Goal: Information Seeking & Learning: Learn about a topic

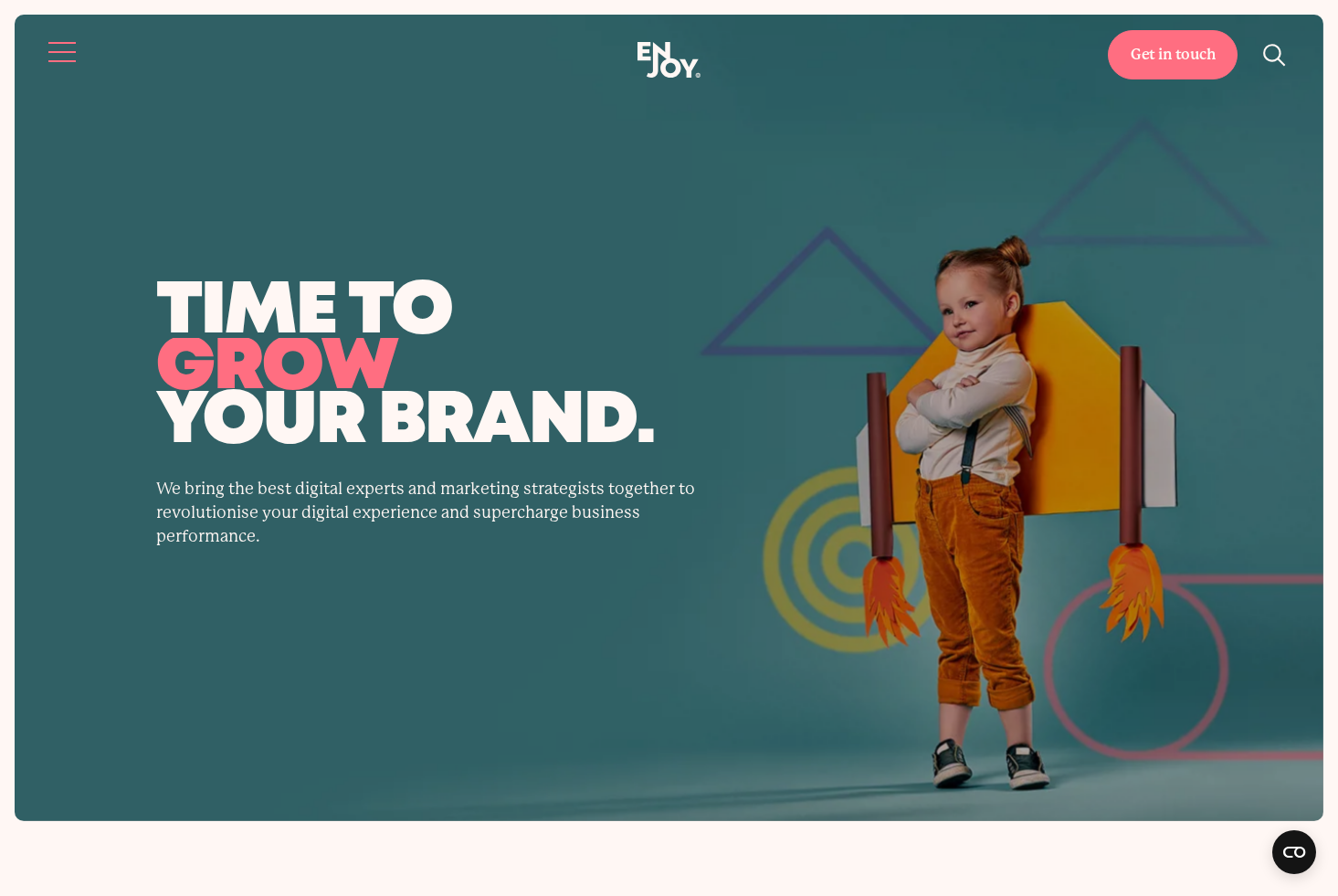
click at [70, 48] on button "Site navigation" at bounding box center [63, 52] width 38 height 38
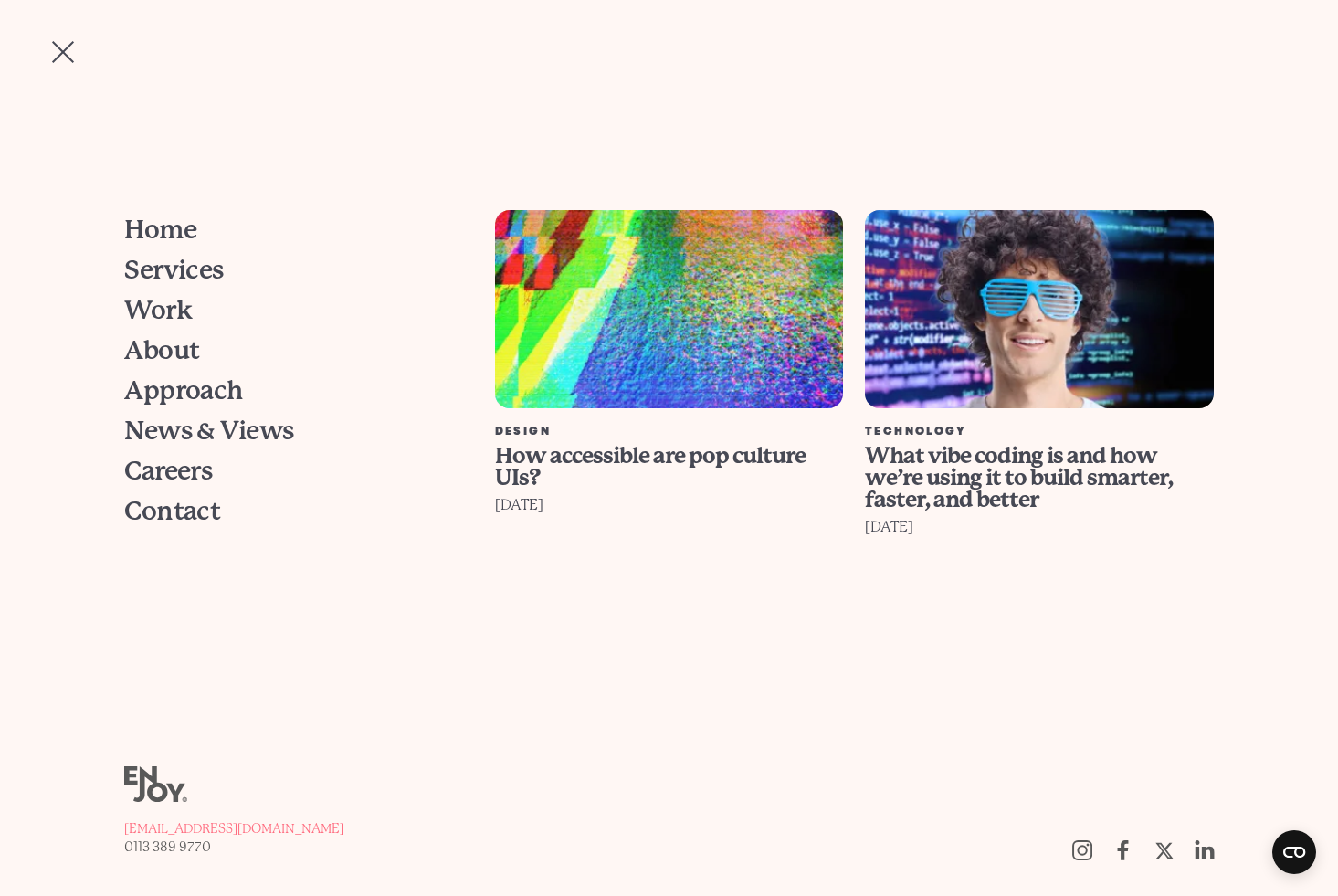
click at [55, 45] on button "Site navigation" at bounding box center [63, 52] width 38 height 38
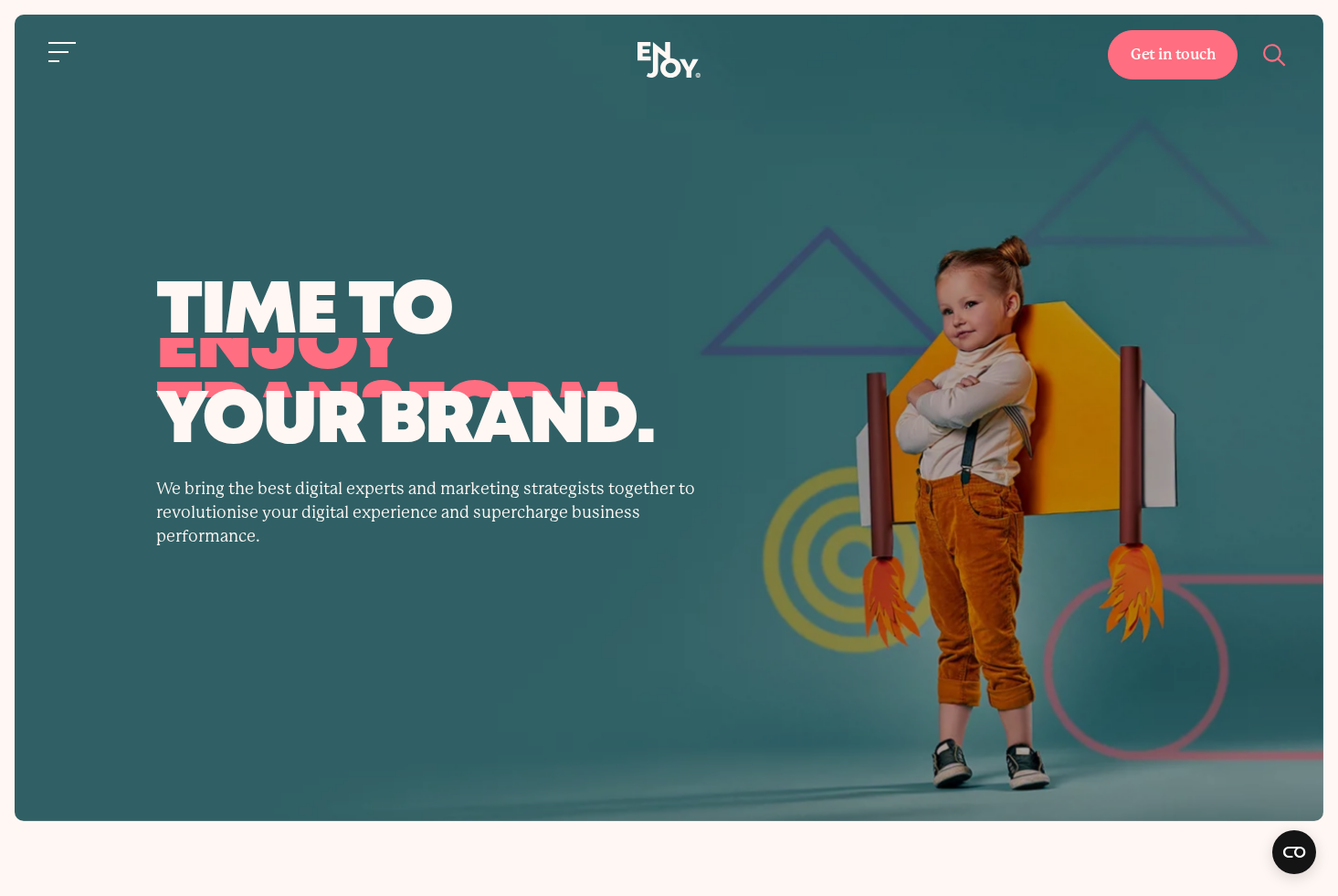
click at [937, 45] on icon "Site search" at bounding box center [1275, 55] width 27 height 27
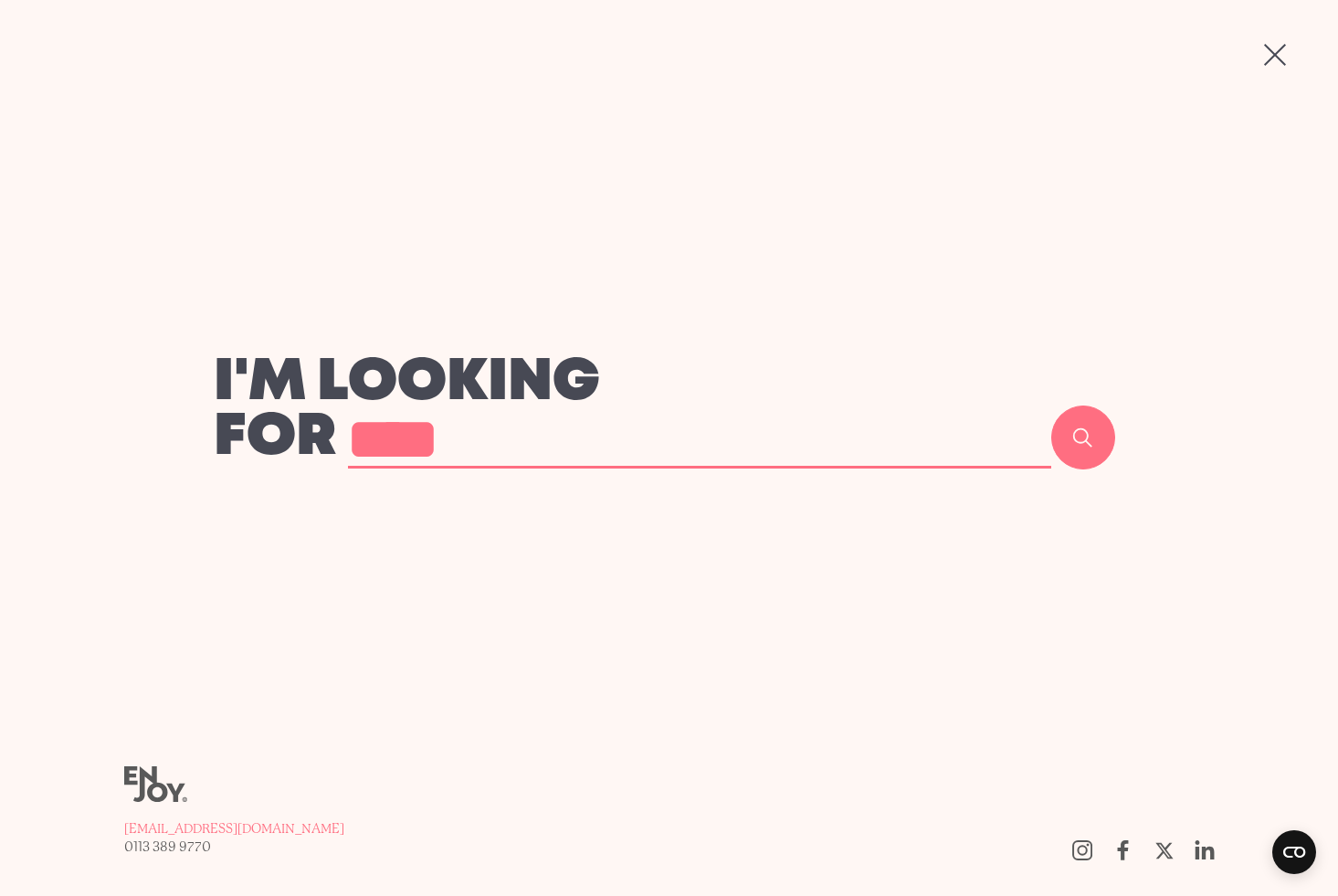
type input "****"
click at [937, 405] on button "Search" at bounding box center [1083, 437] width 64 height 64
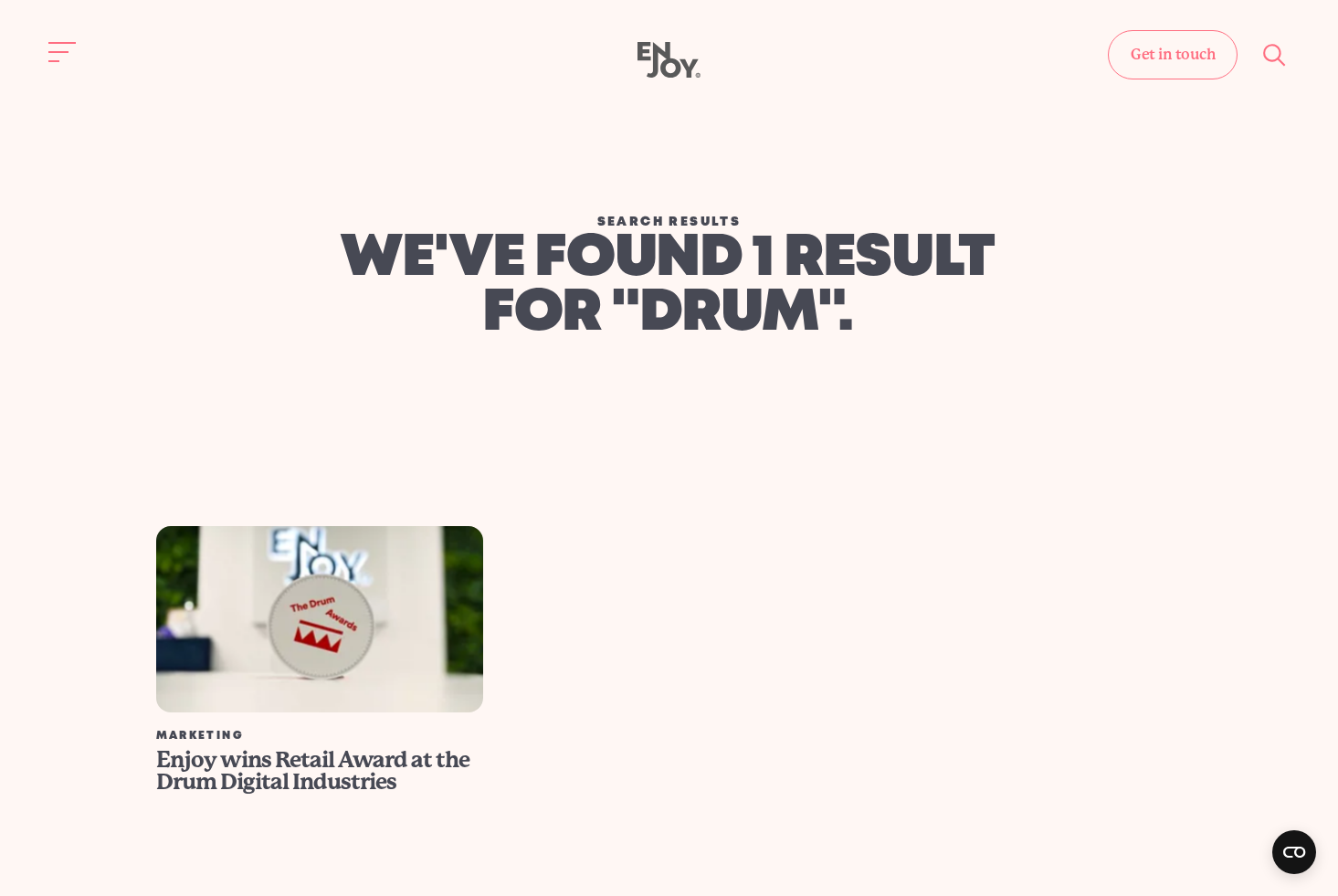
click at [336, 612] on img at bounding box center [319, 619] width 360 height 206
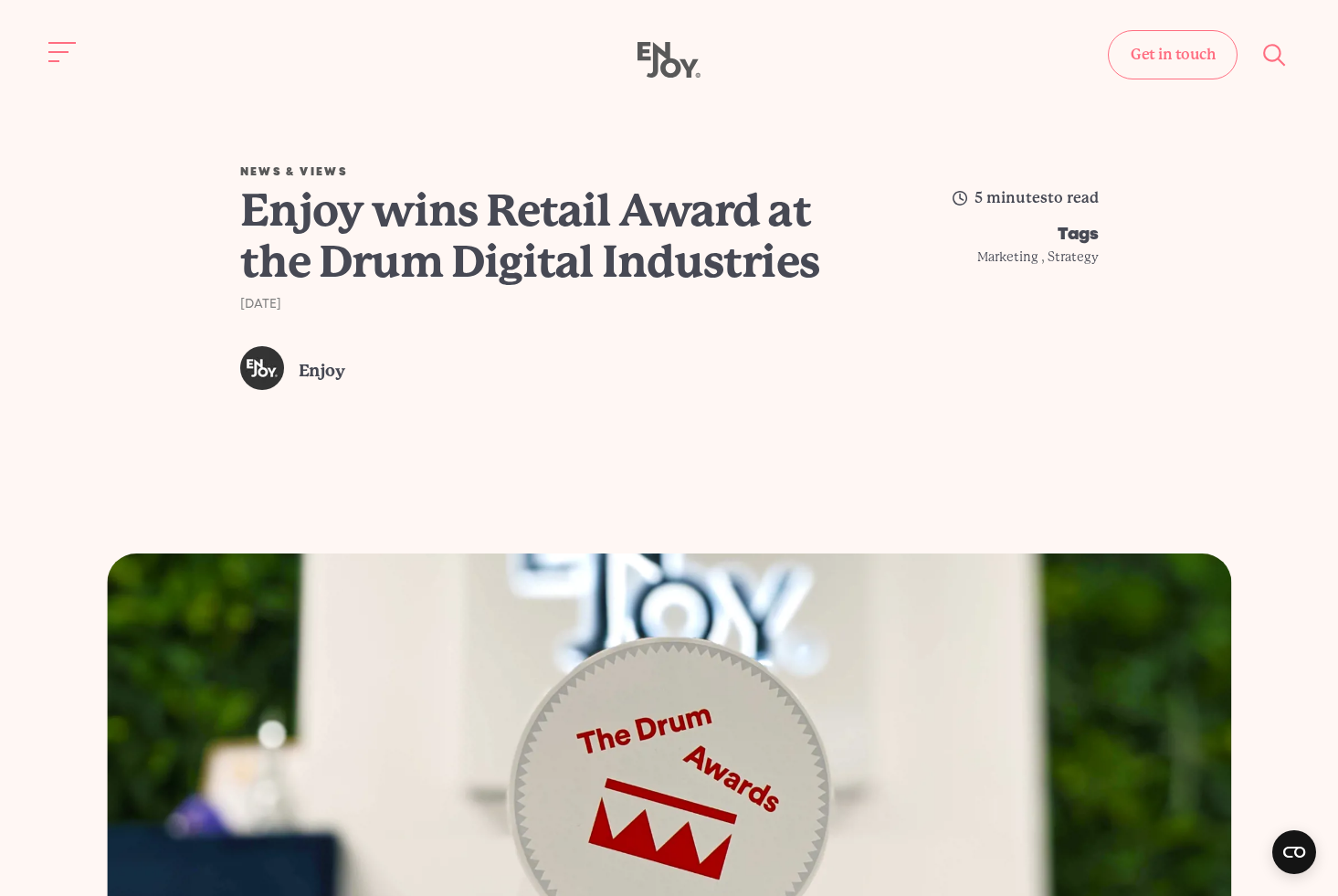
click at [642, 62] on icon "Enjoy Digital" at bounding box center [669, 60] width 63 height 37
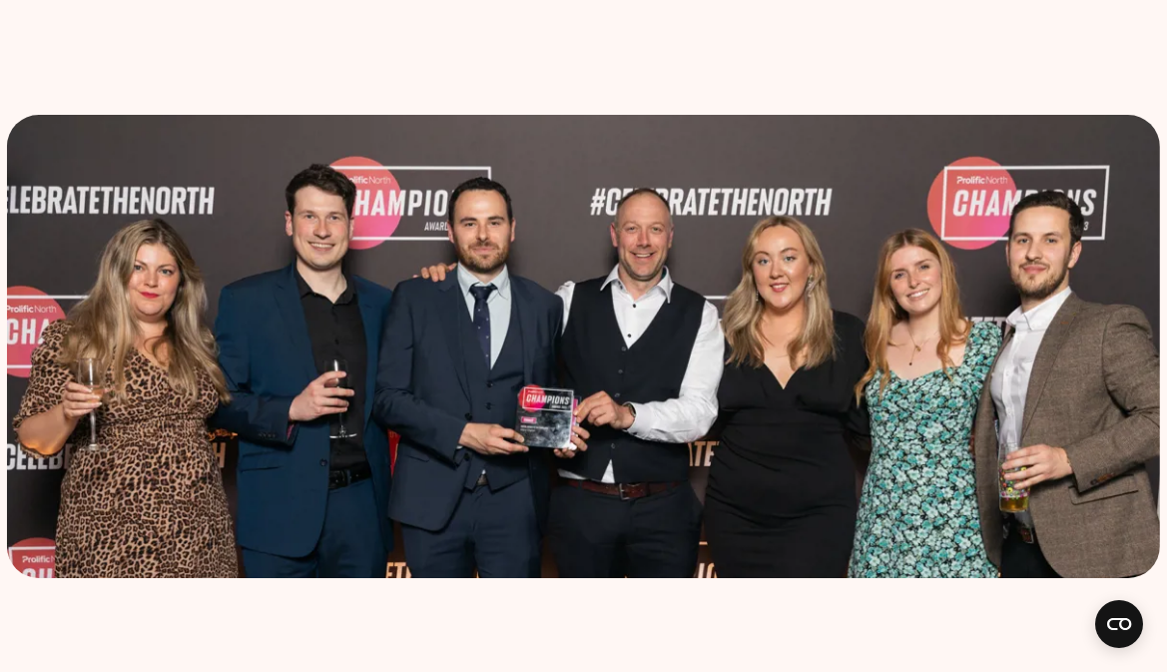
scroll to position [491, 0]
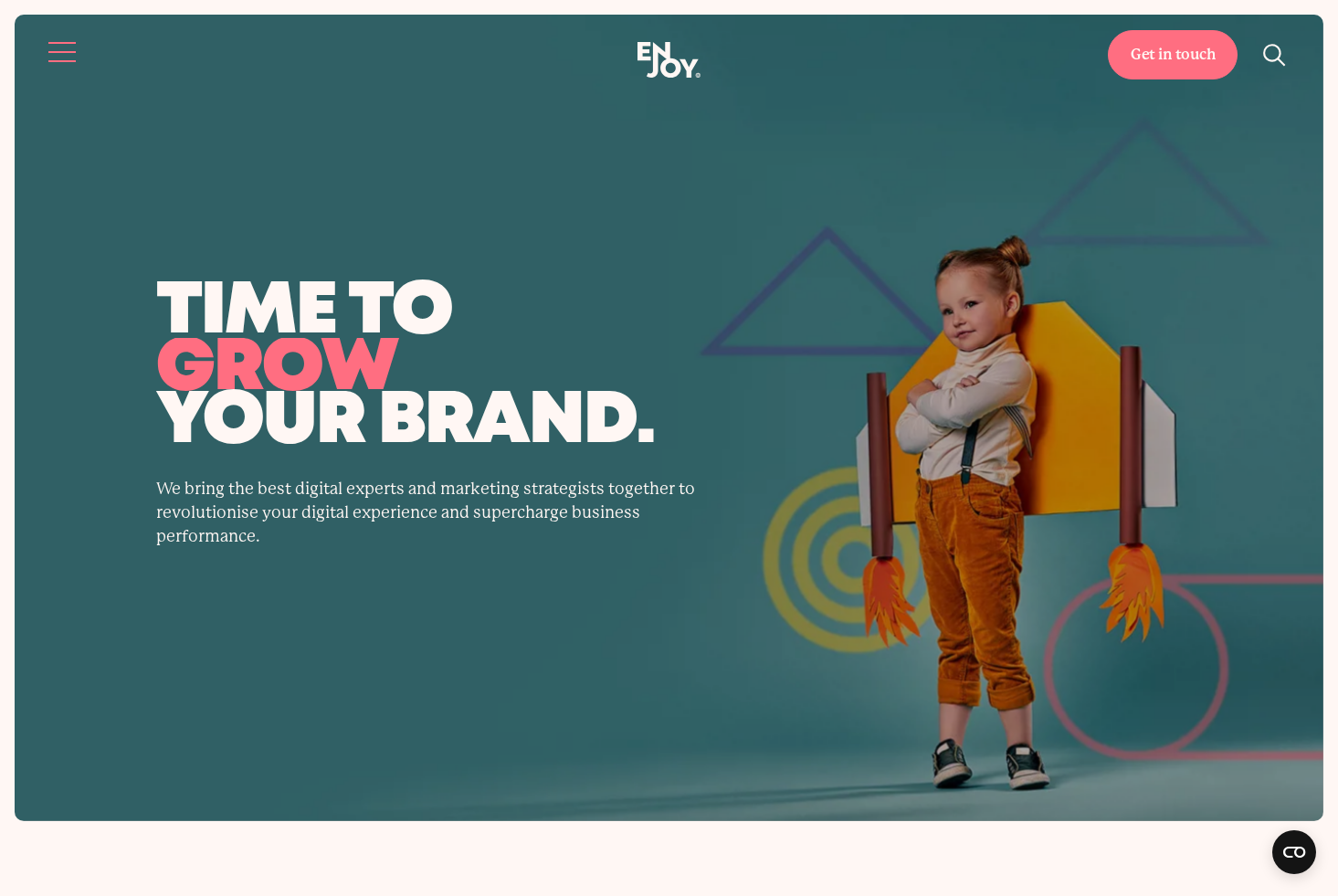
click at [51, 51] on span "Site navigation" at bounding box center [62, 52] width 27 height 2
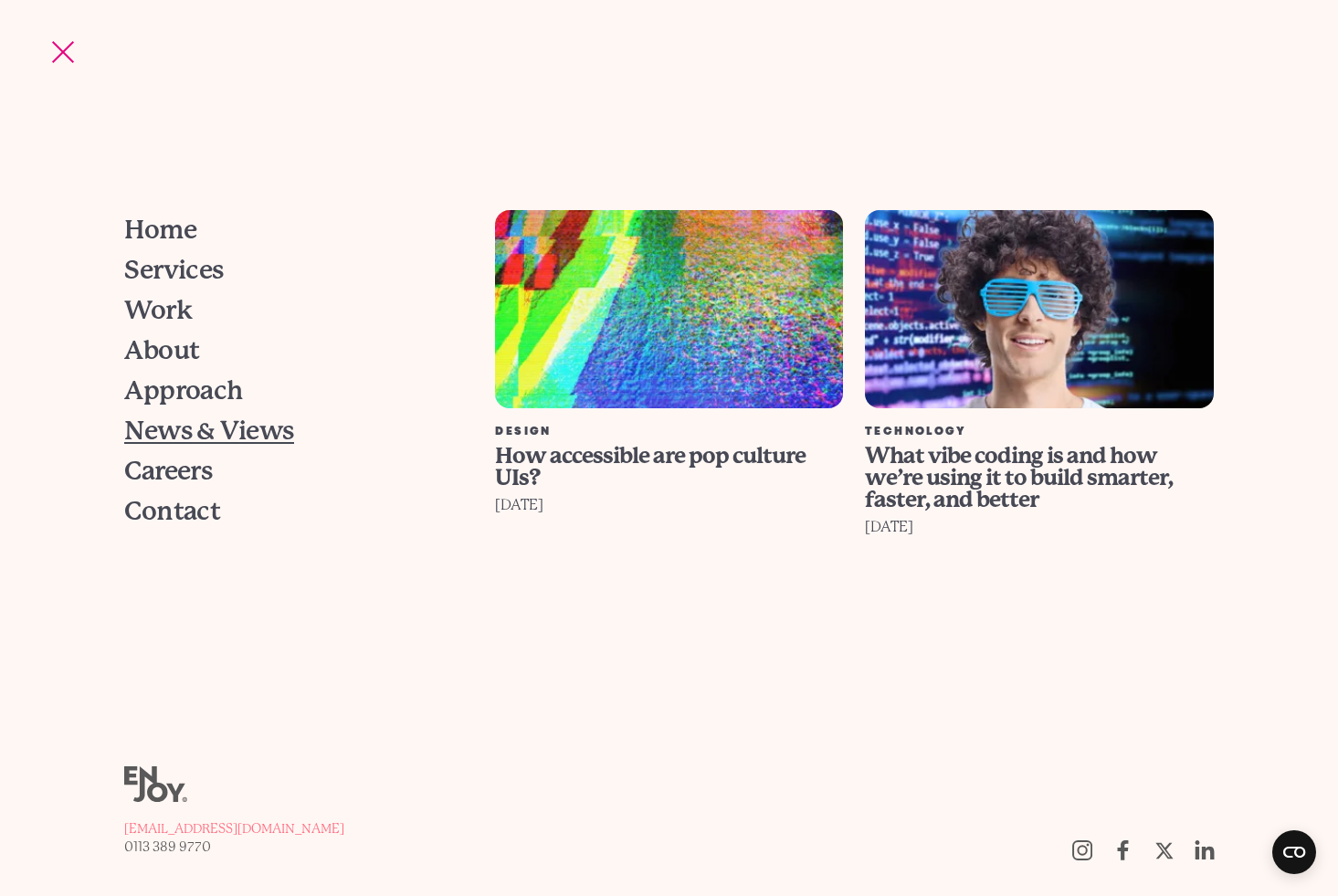
click at [159, 431] on span "News & Views" at bounding box center [209, 431] width 169 height 26
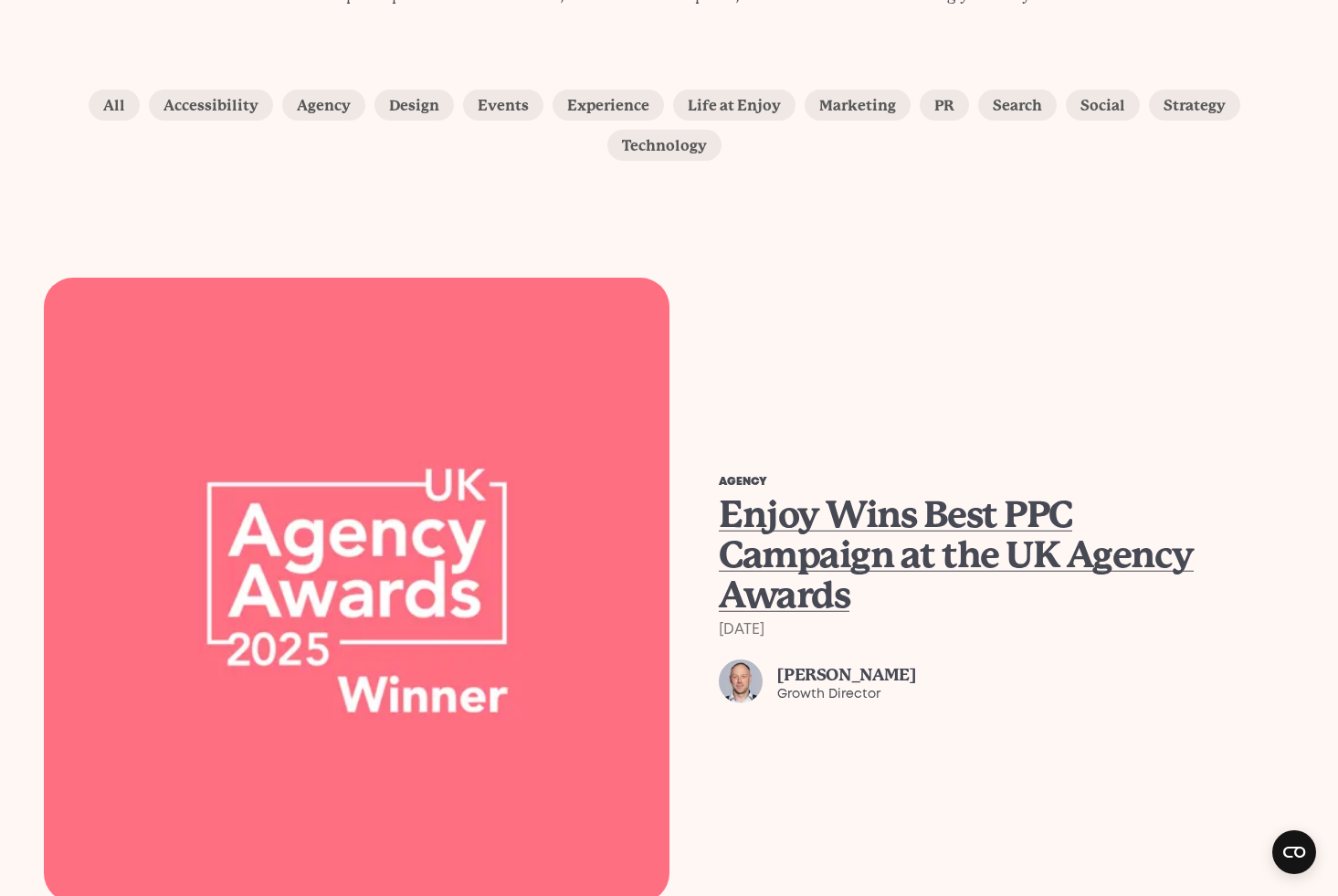
scroll to position [358, 0]
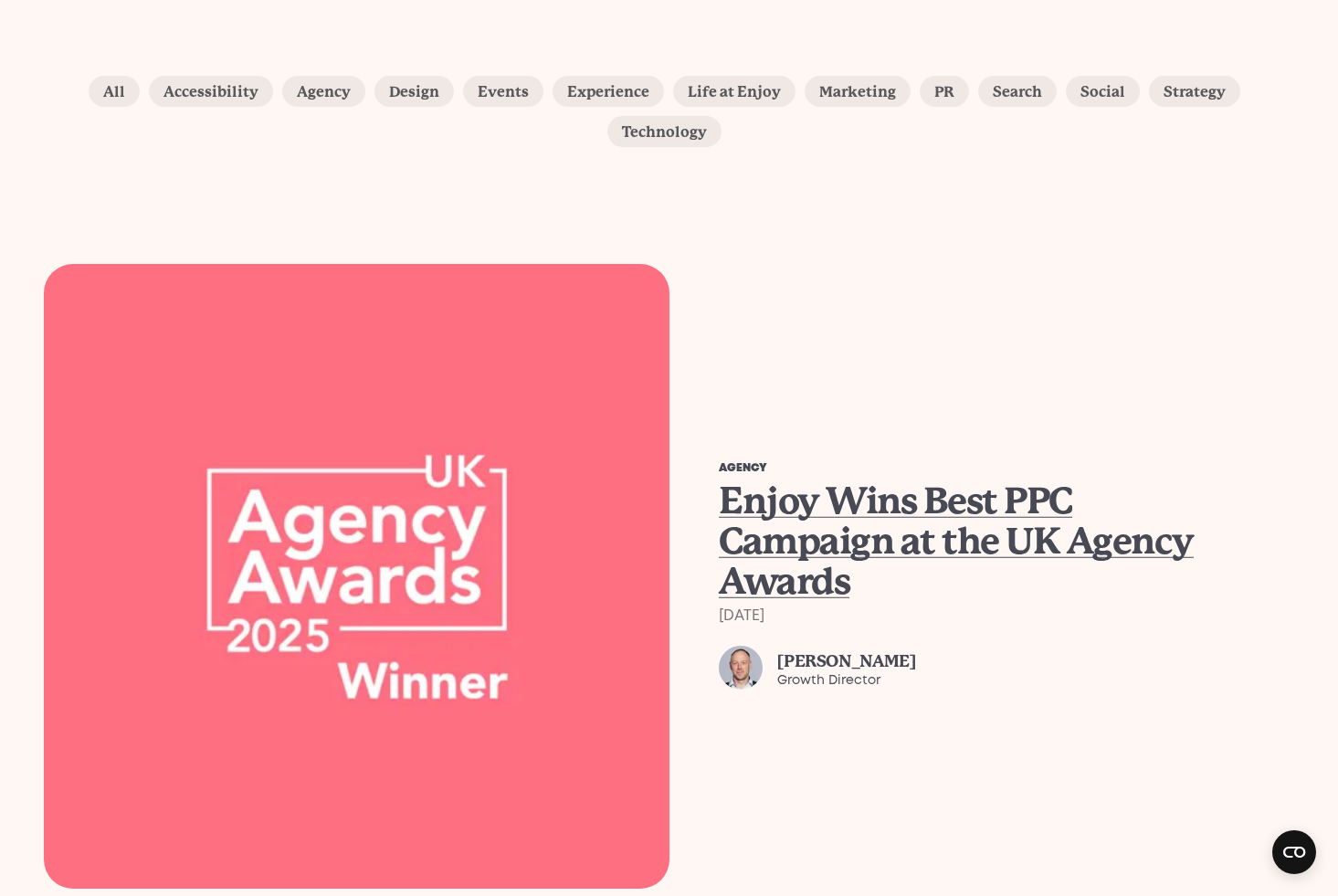
click at [830, 528] on span "Enjoy Wins Best PPC Campaign at the UK Agency Awards" at bounding box center [956, 540] width 475 height 123
